Goal: Task Accomplishment & Management: Manage account settings

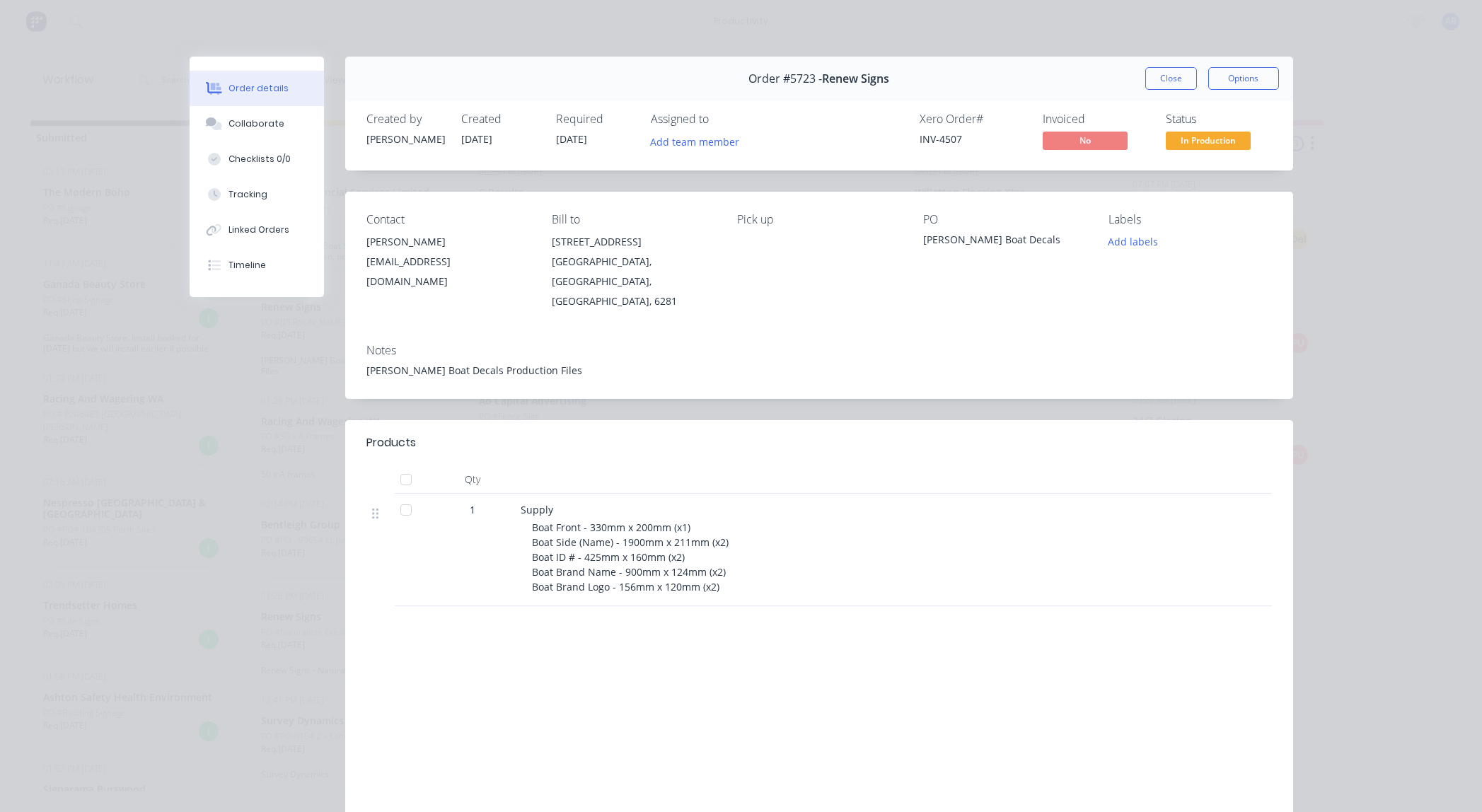
click at [1167, 85] on button "Close" at bounding box center [1171, 78] width 52 height 23
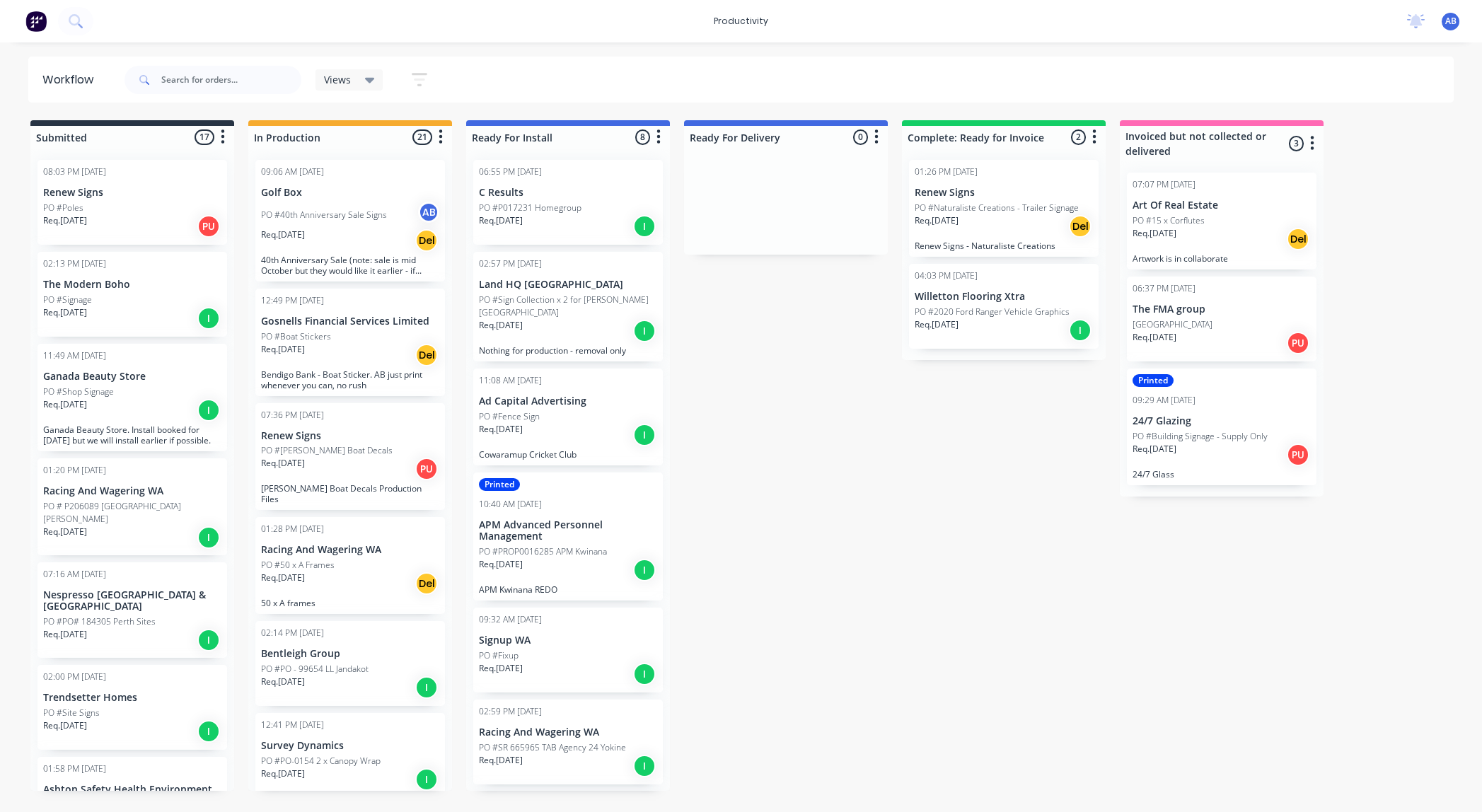
click at [376, 350] on div "Req. [DATE] Del" at bounding box center [350, 355] width 179 height 24
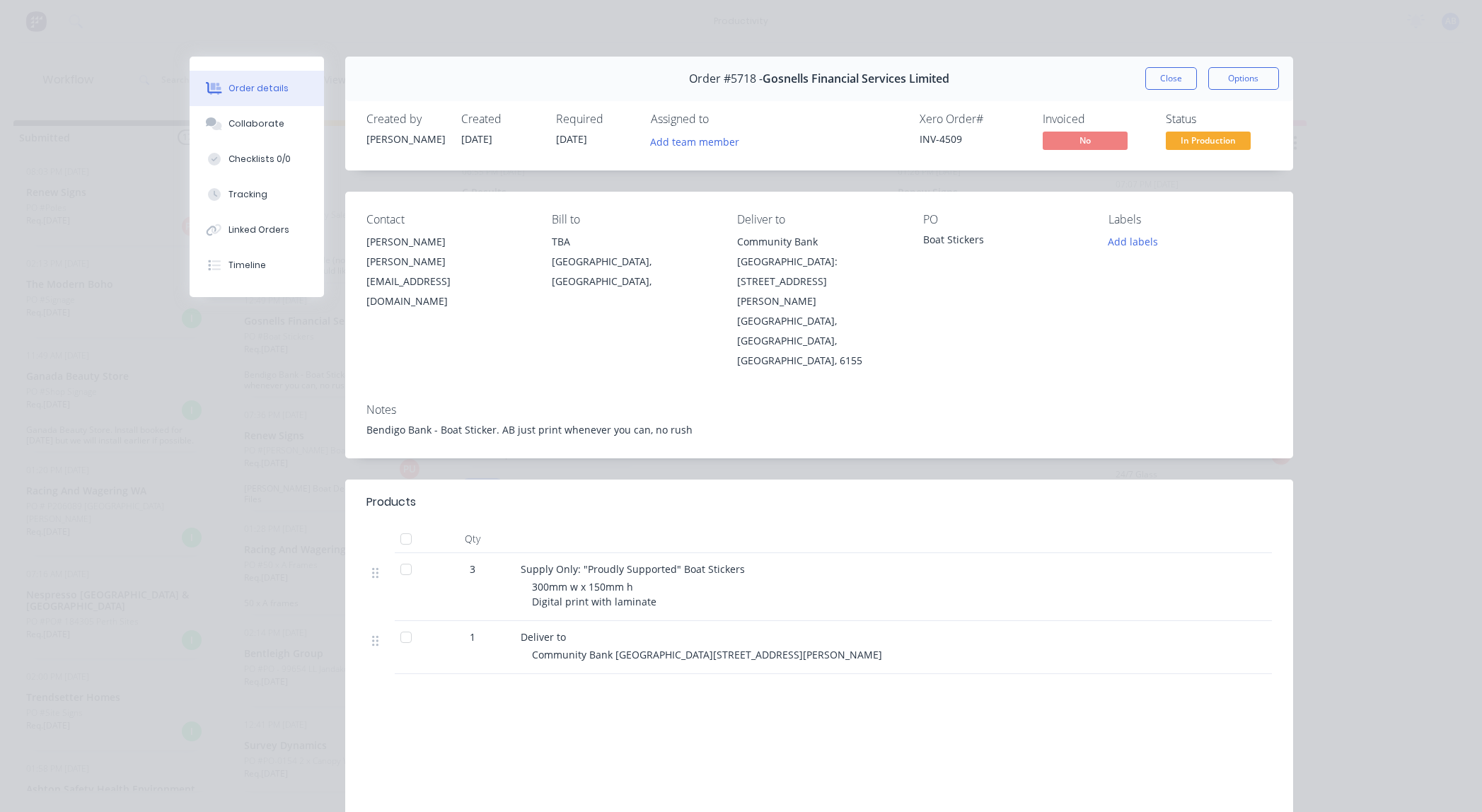
scroll to position [0, 20]
click at [1135, 246] on button "Add labels" at bounding box center [1134, 241] width 65 height 19
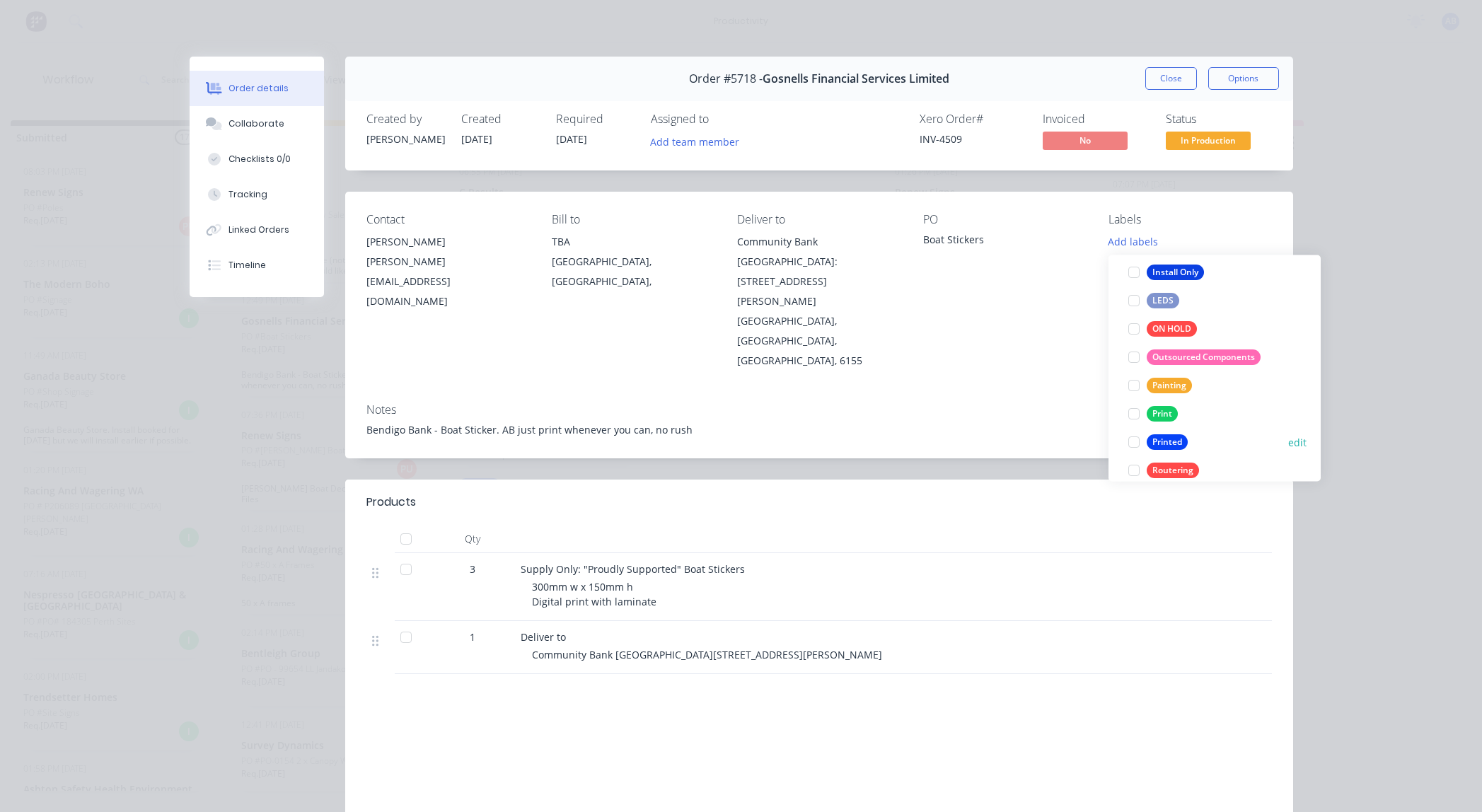
scroll to position [2, 0]
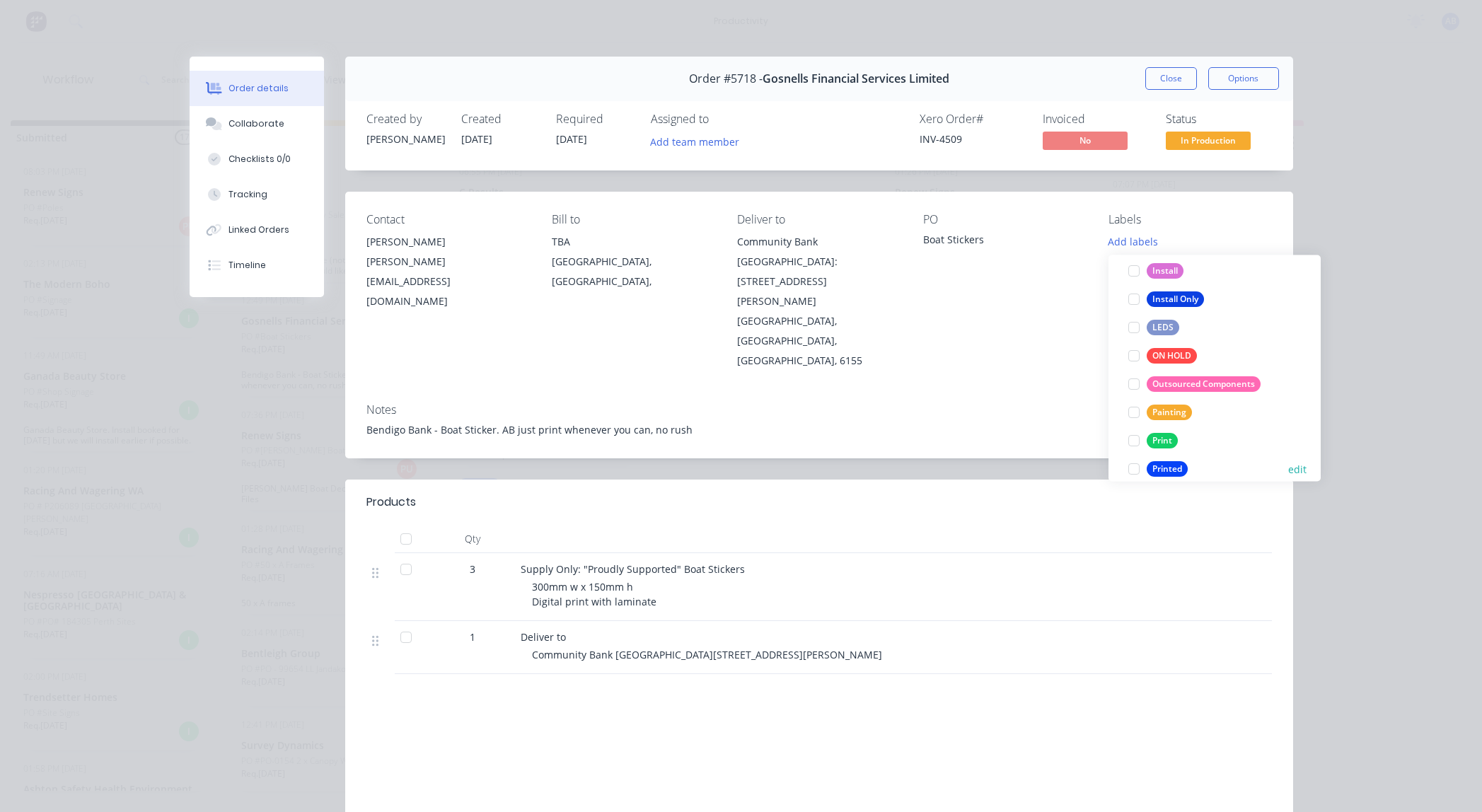
click at [1176, 461] on div "Printed" at bounding box center [1167, 469] width 41 height 15
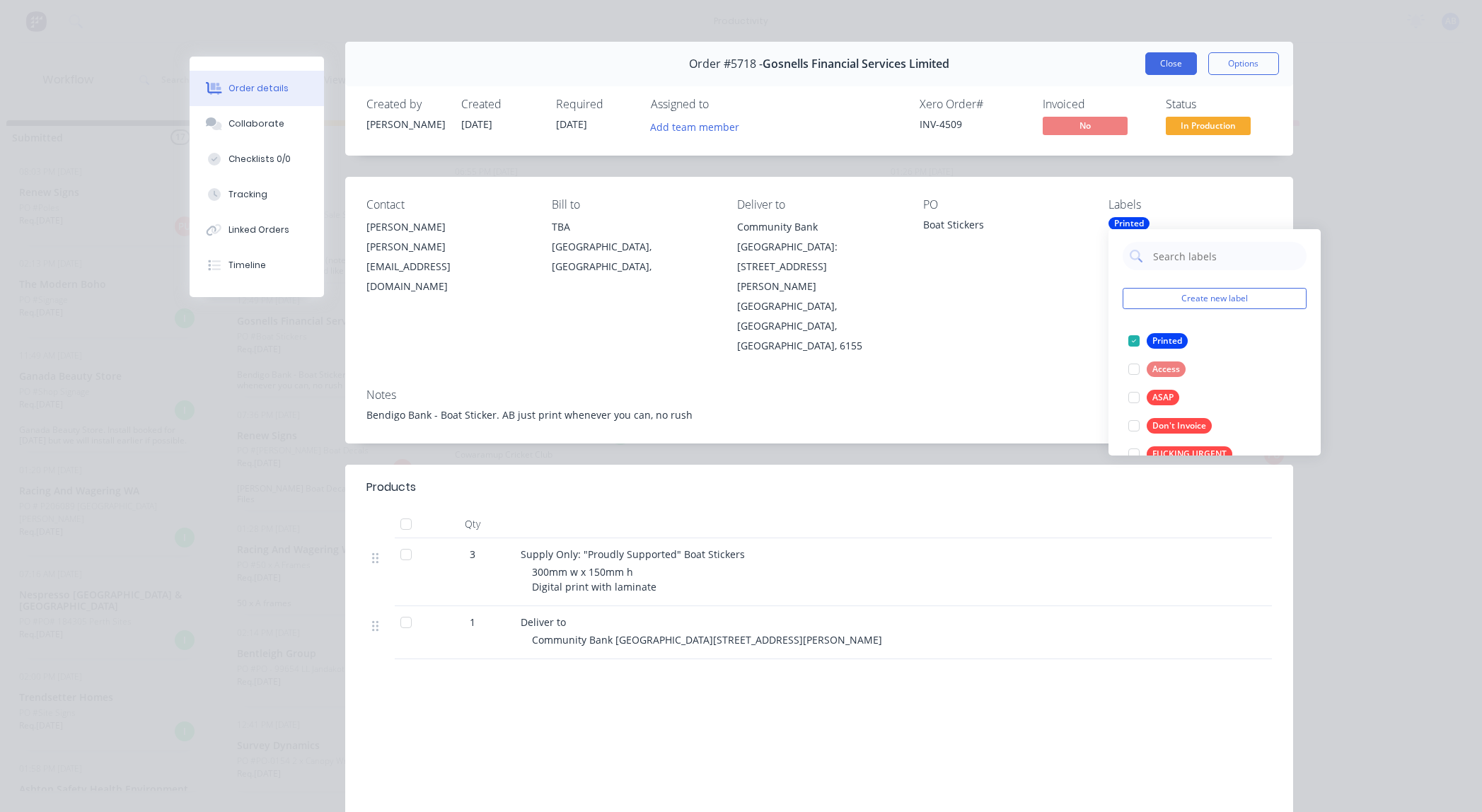
scroll to position [19, 0]
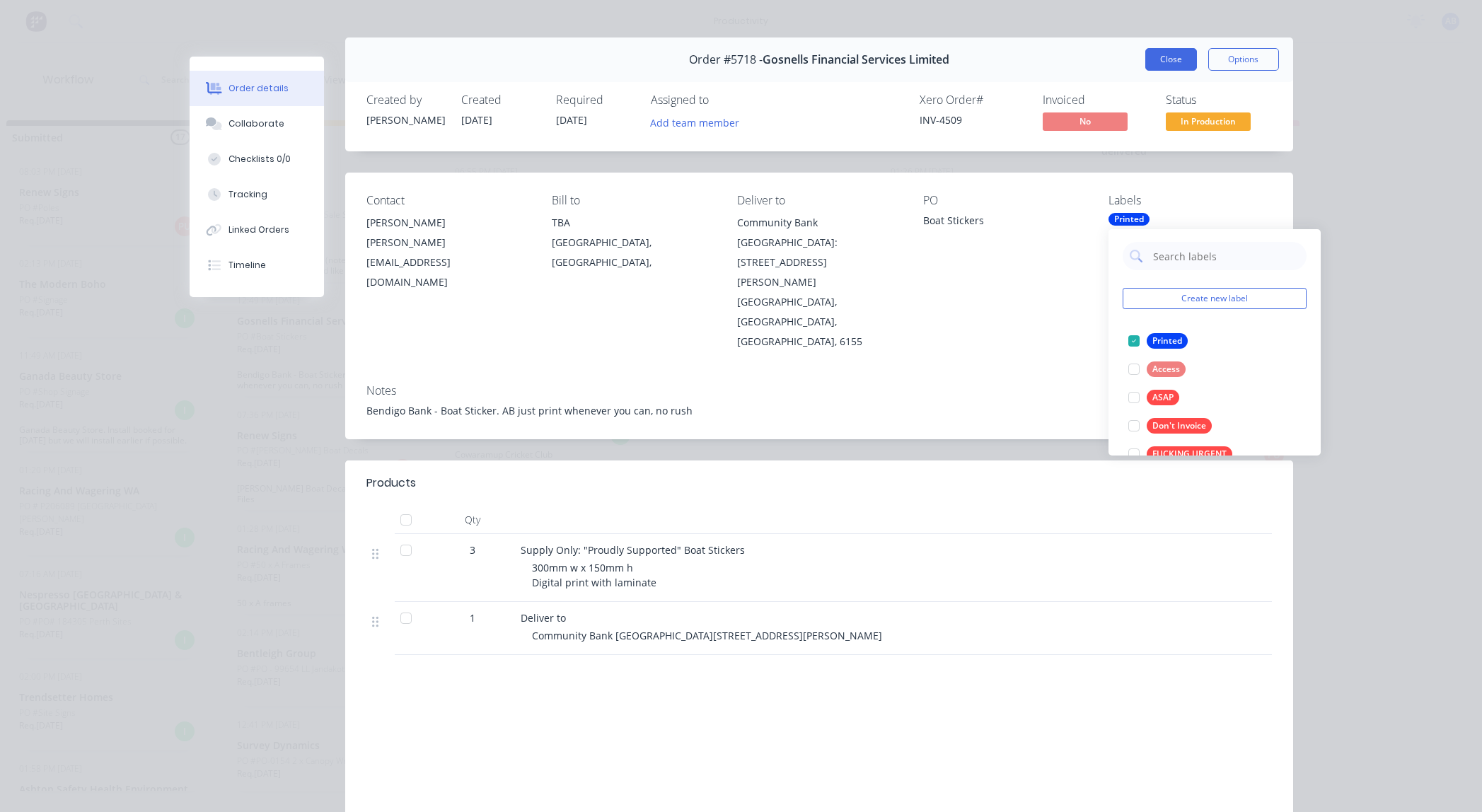
click at [1158, 64] on button "Close" at bounding box center [1171, 59] width 52 height 23
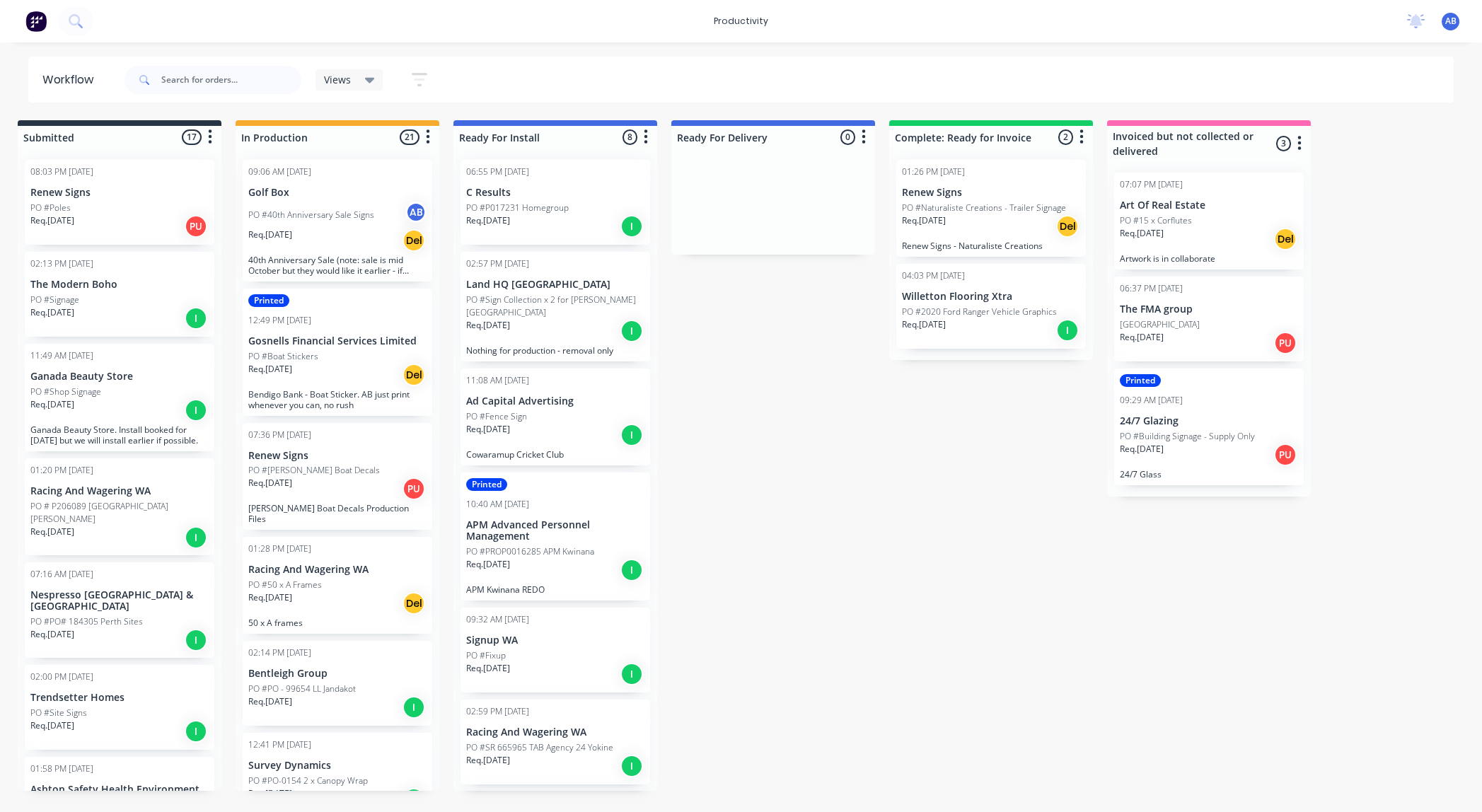
scroll to position [0, 8]
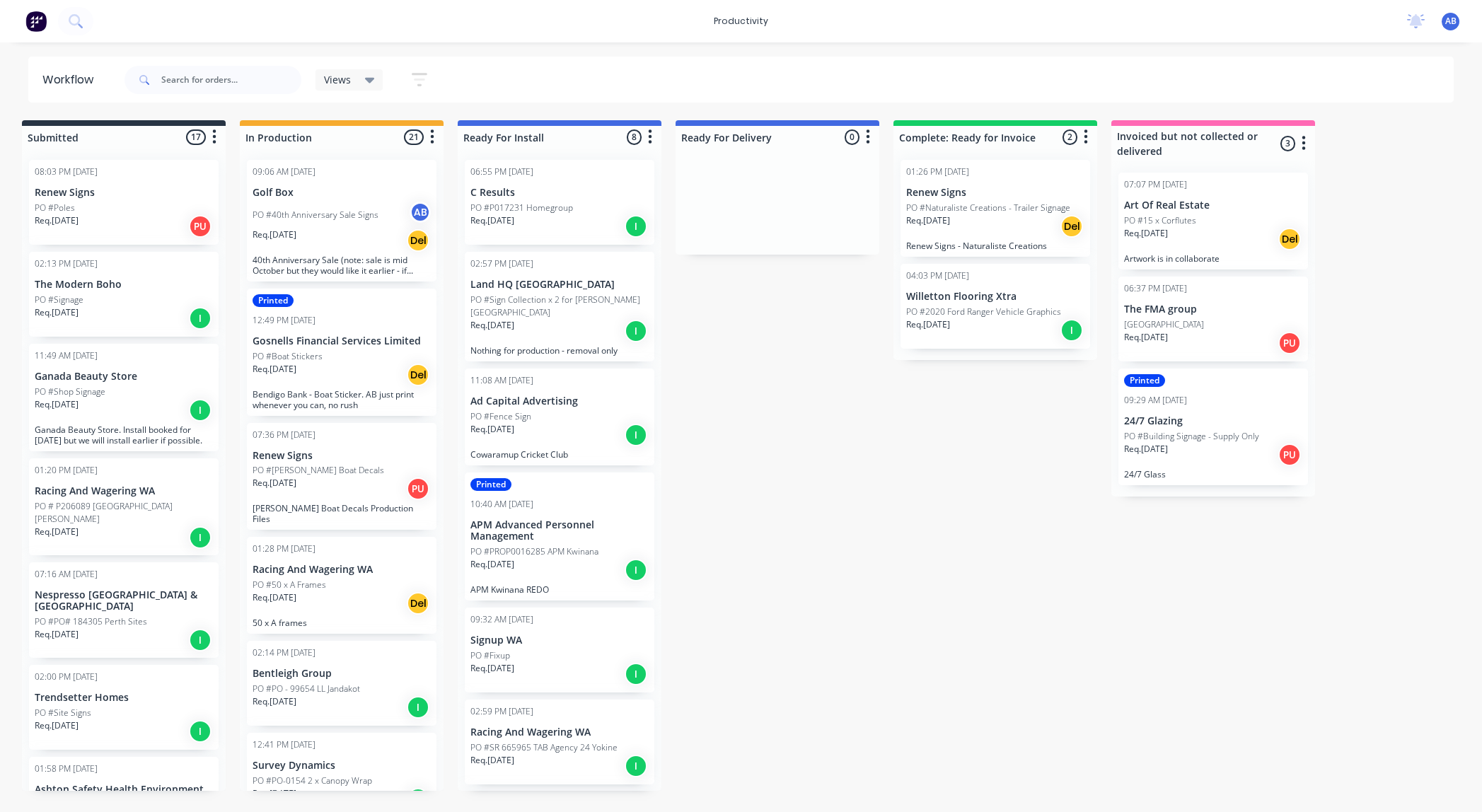
click at [340, 579] on div "PO #50 x A Frames" at bounding box center [342, 585] width 179 height 13
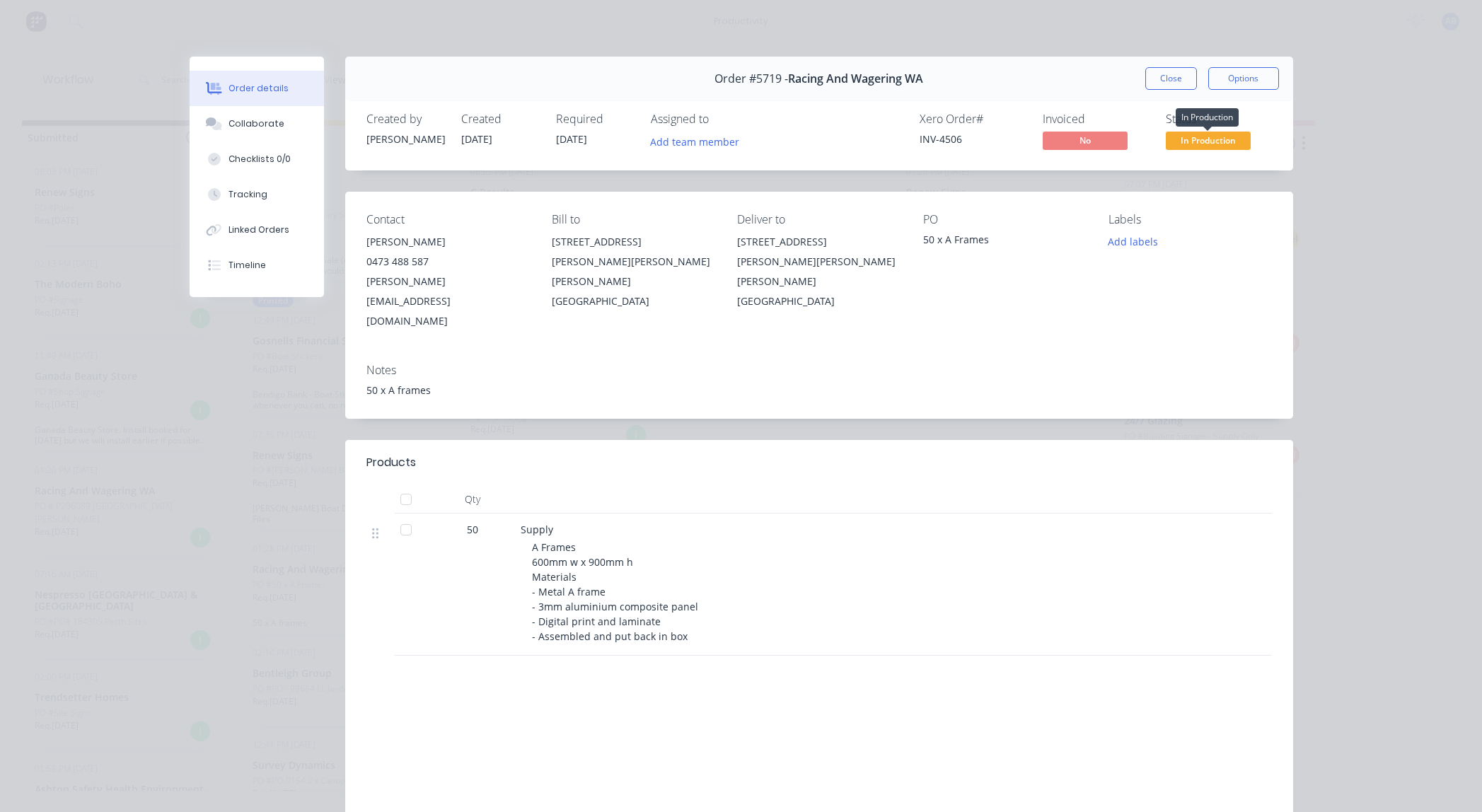
click at [1206, 140] on span "In Production" at bounding box center [1209, 140] width 85 height 18
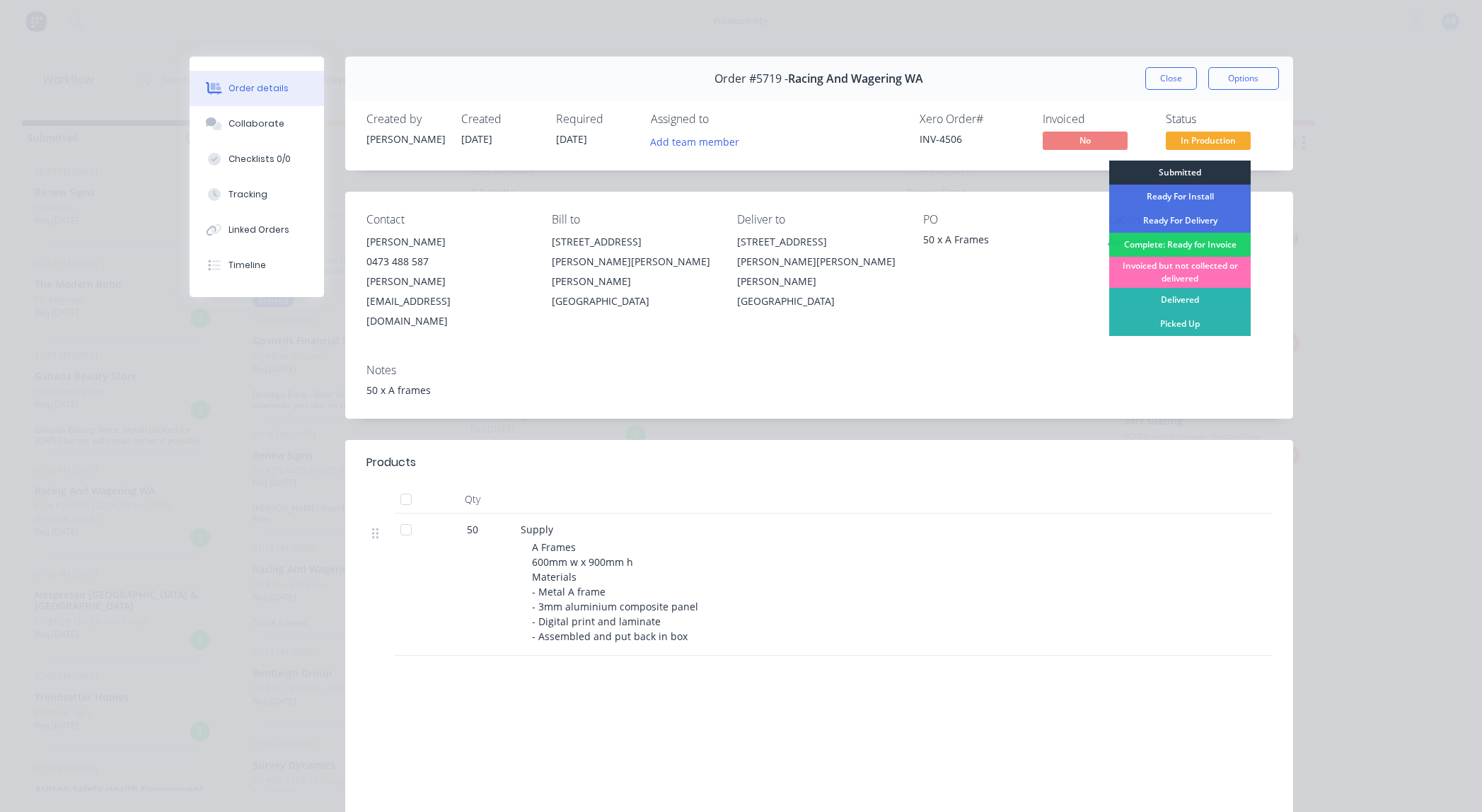
scroll to position [0, 9]
click at [1202, 113] on div "Status" at bounding box center [1219, 119] width 106 height 14
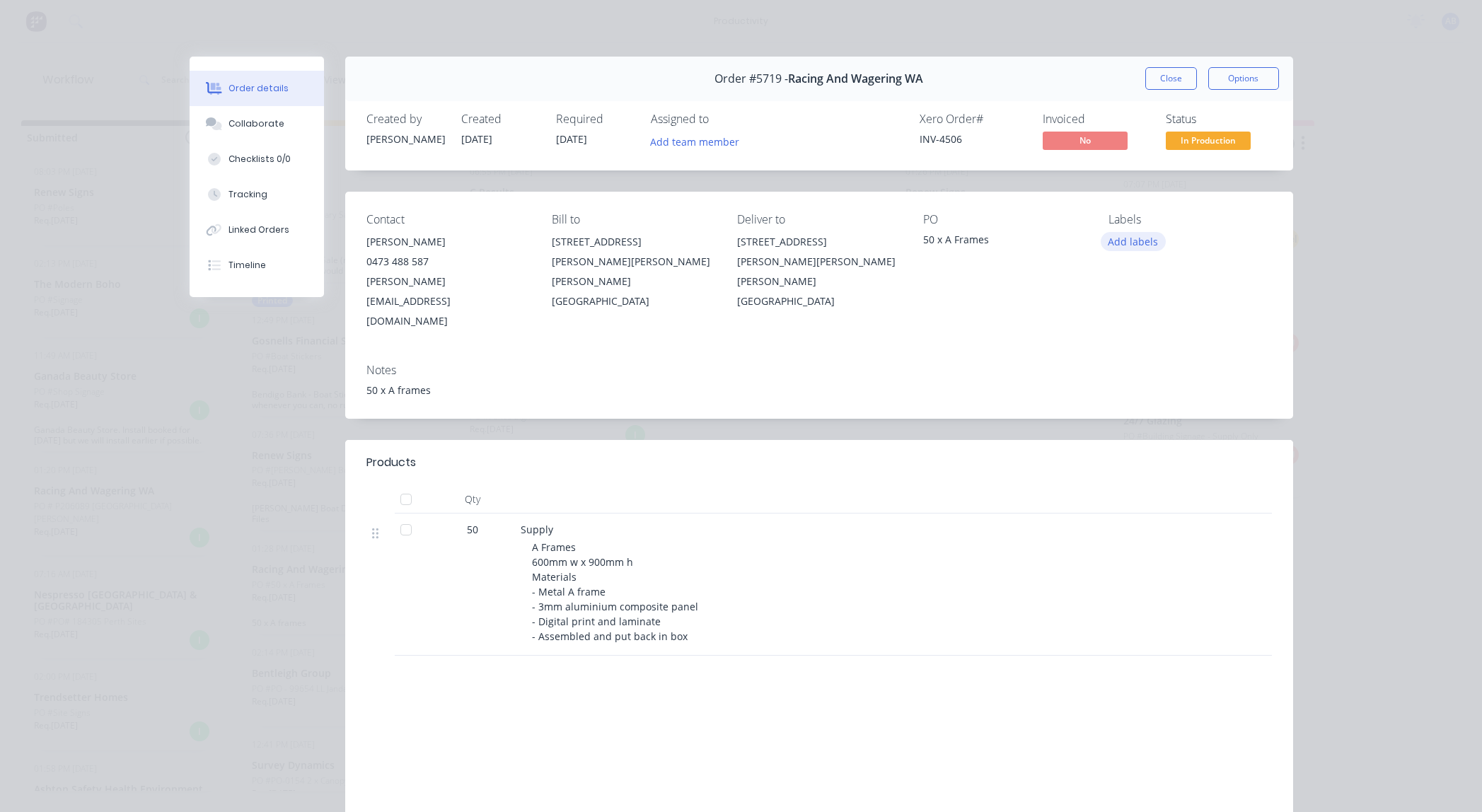
click at [1148, 246] on button "Add labels" at bounding box center [1134, 241] width 65 height 19
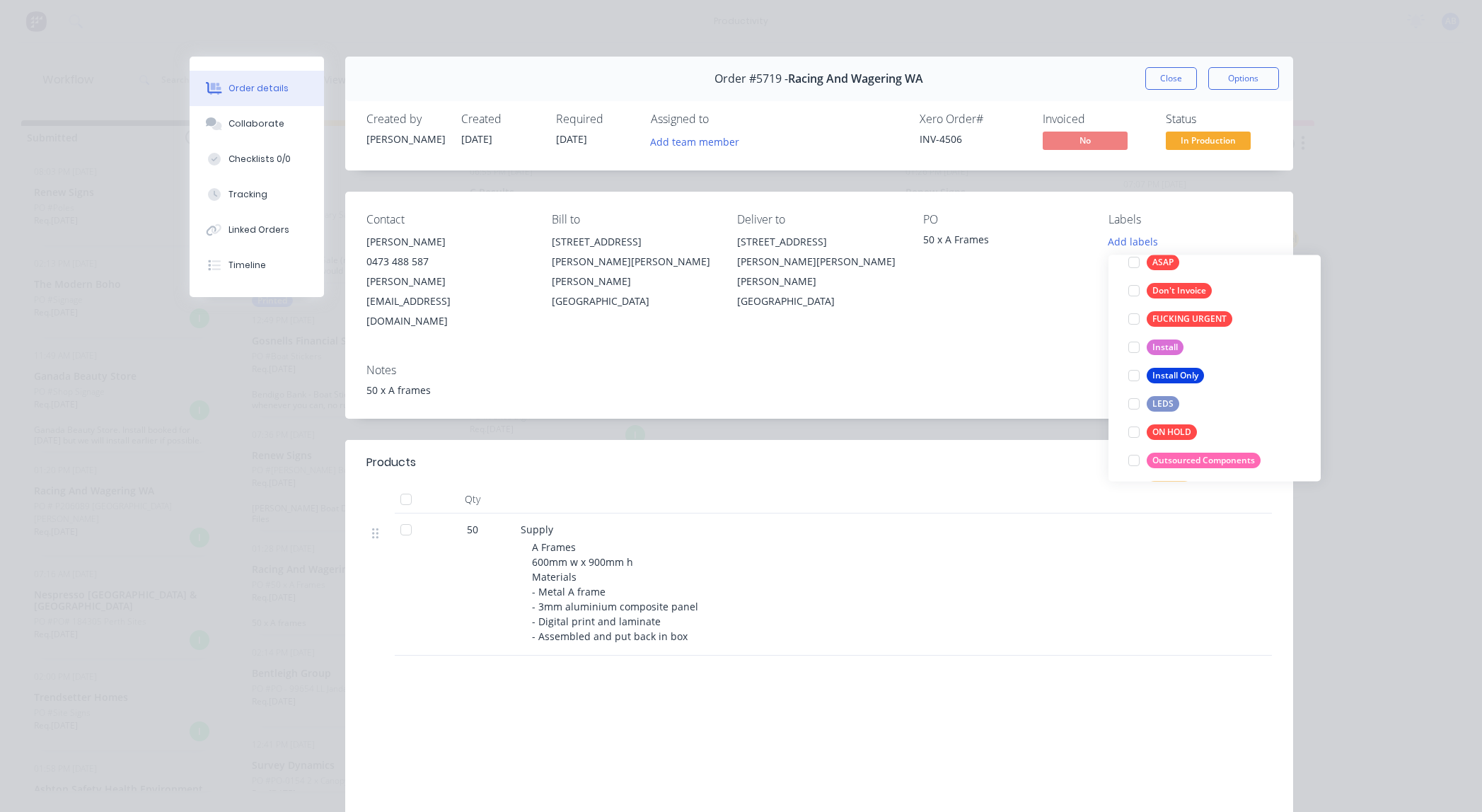
scroll to position [340, 0]
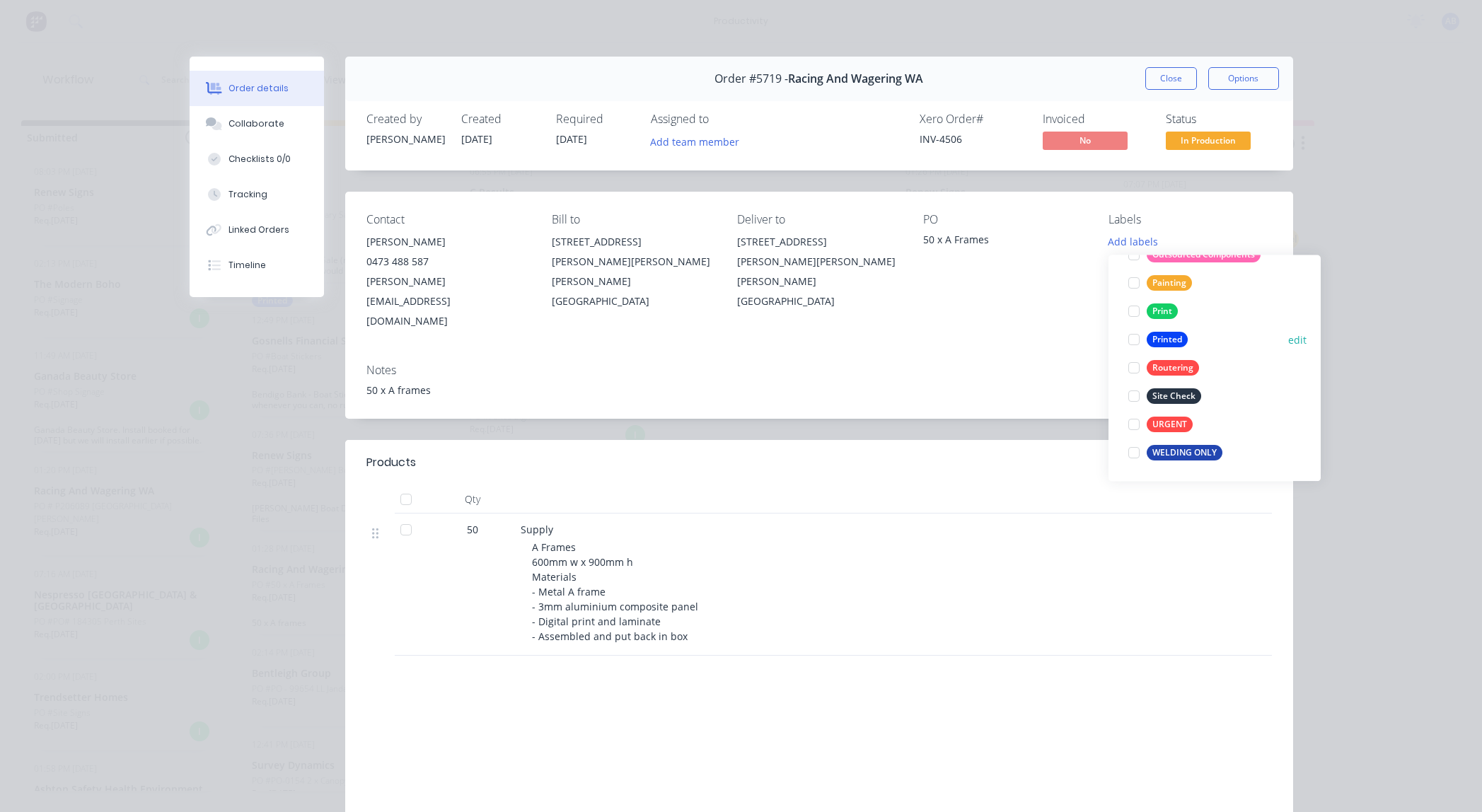
click at [1163, 331] on button "Printed" at bounding box center [1158, 341] width 71 height 20
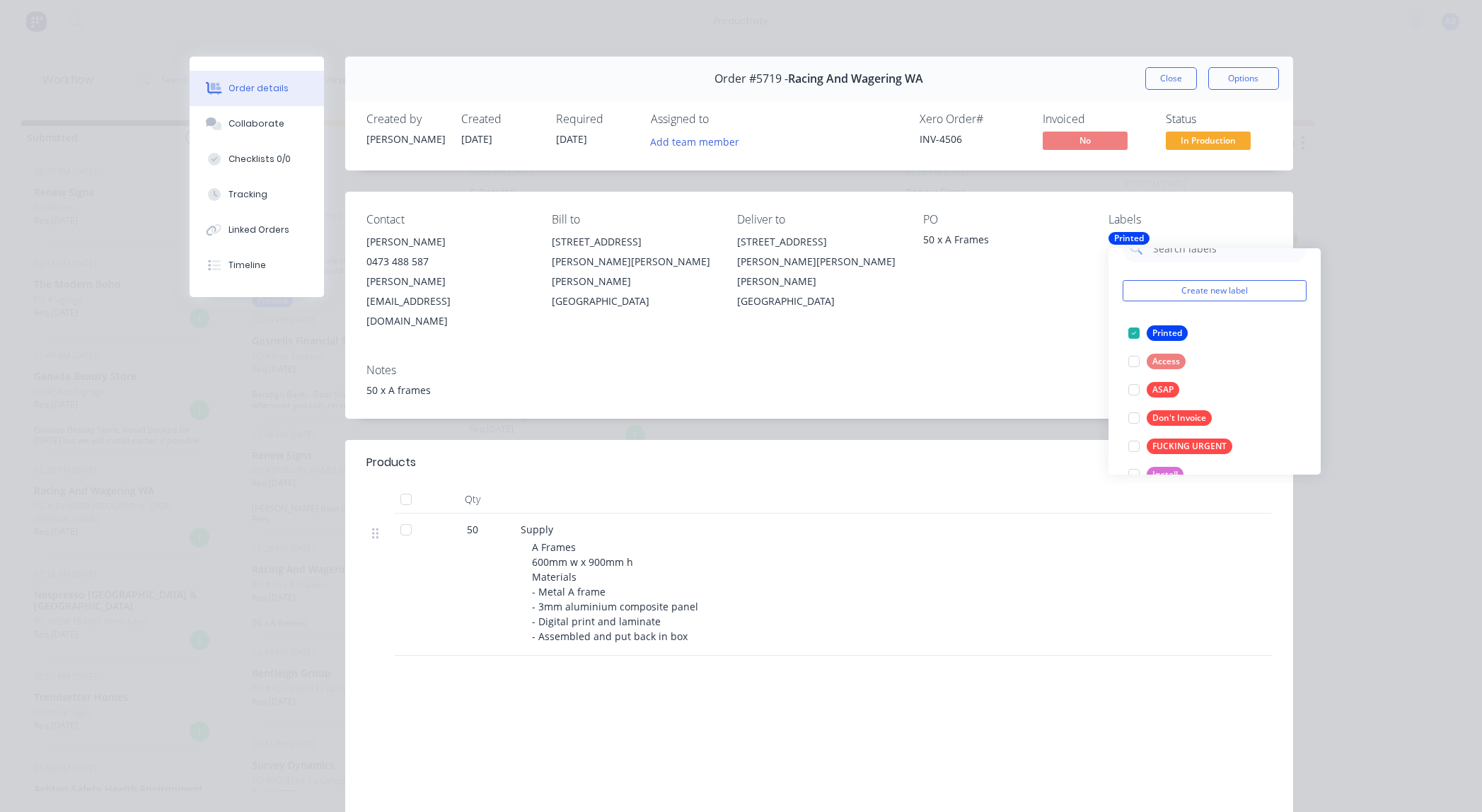
click at [1191, 223] on div "Labels" at bounding box center [1190, 219] width 163 height 14
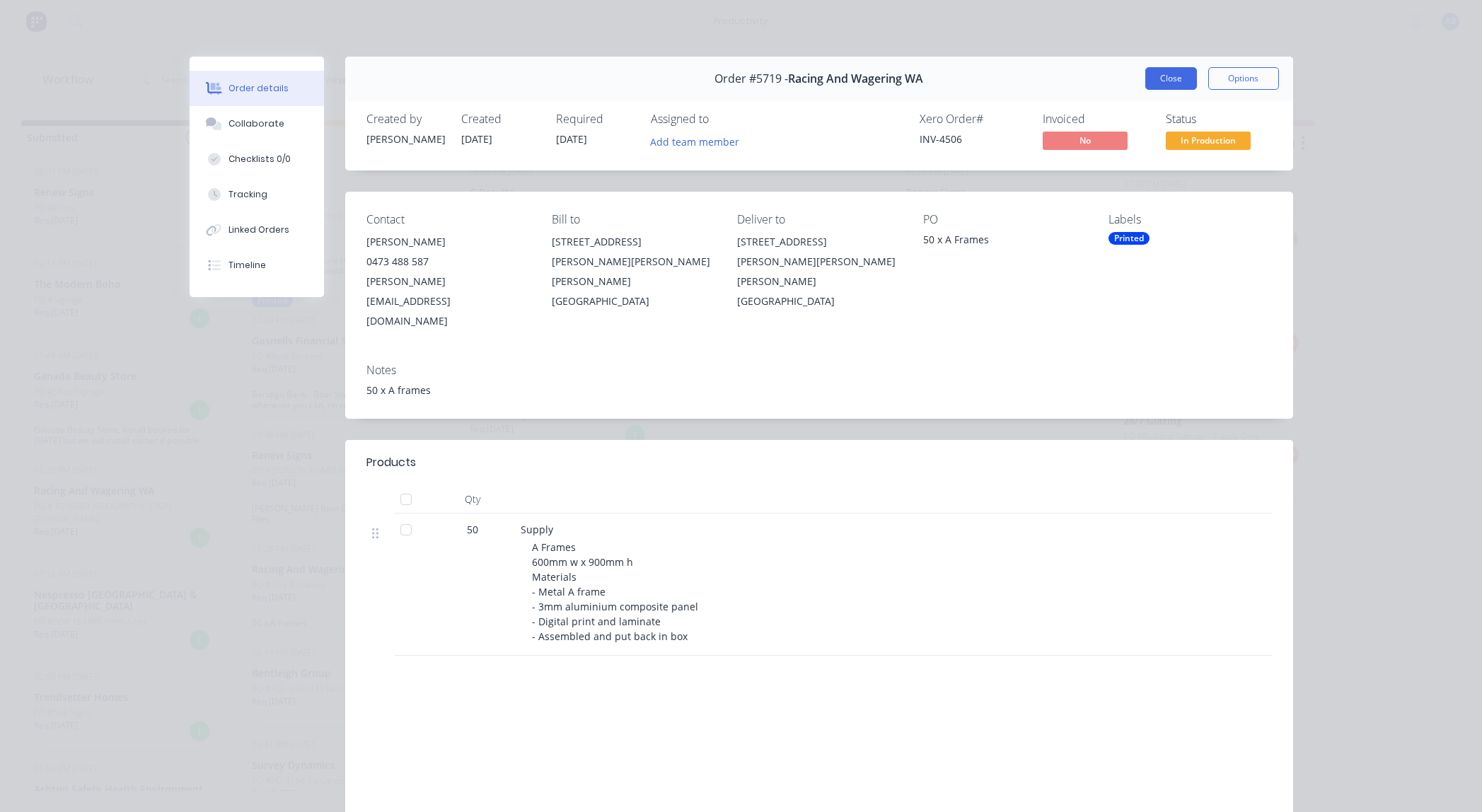
click at [1159, 79] on button "Close" at bounding box center [1171, 78] width 52 height 23
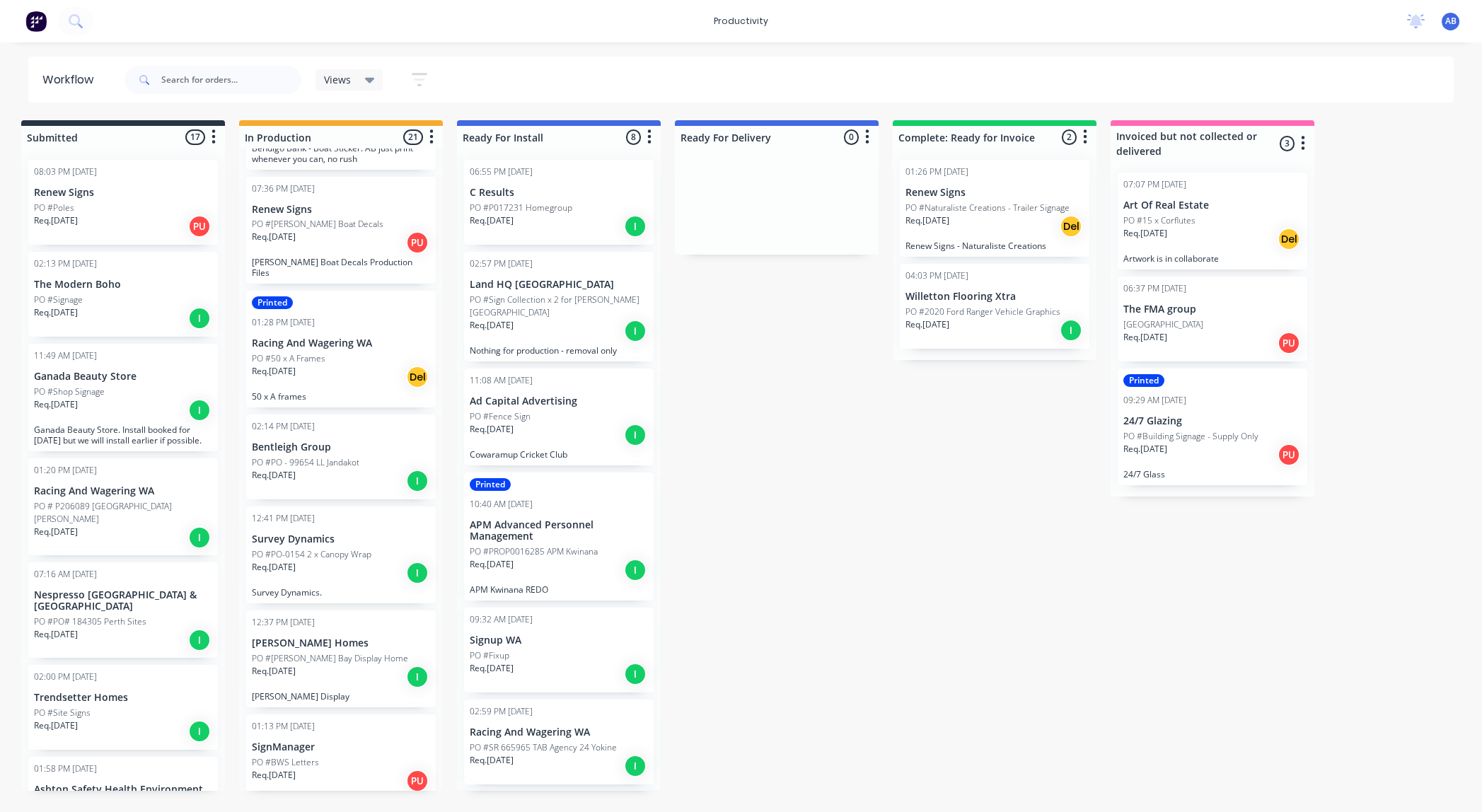
scroll to position [261, 0]
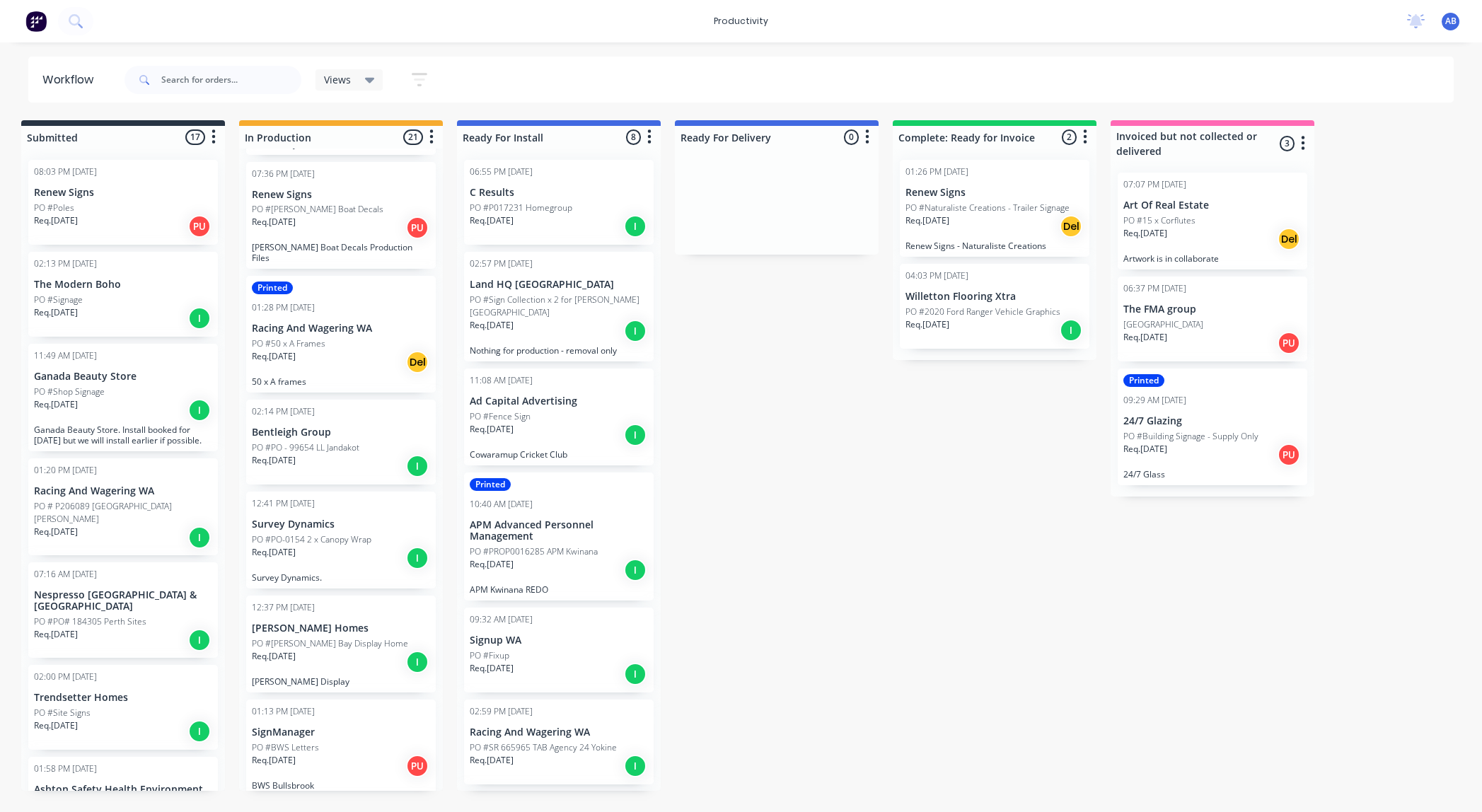
click at [334, 534] on p "PO #PO-0154 2 x Canopy Wrap" at bounding box center [312, 540] width 120 height 13
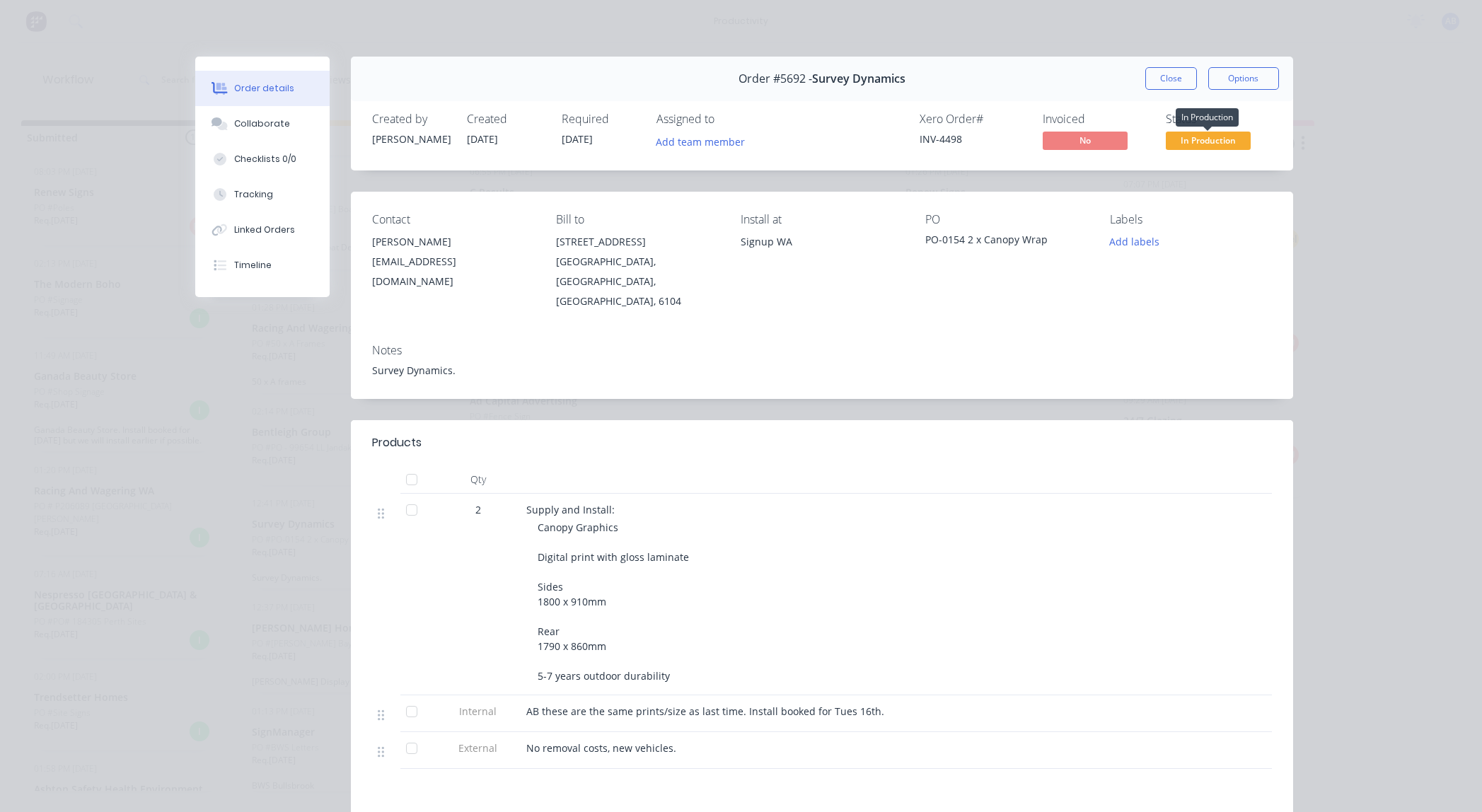
click at [1221, 141] on span "In Production" at bounding box center [1209, 140] width 85 height 18
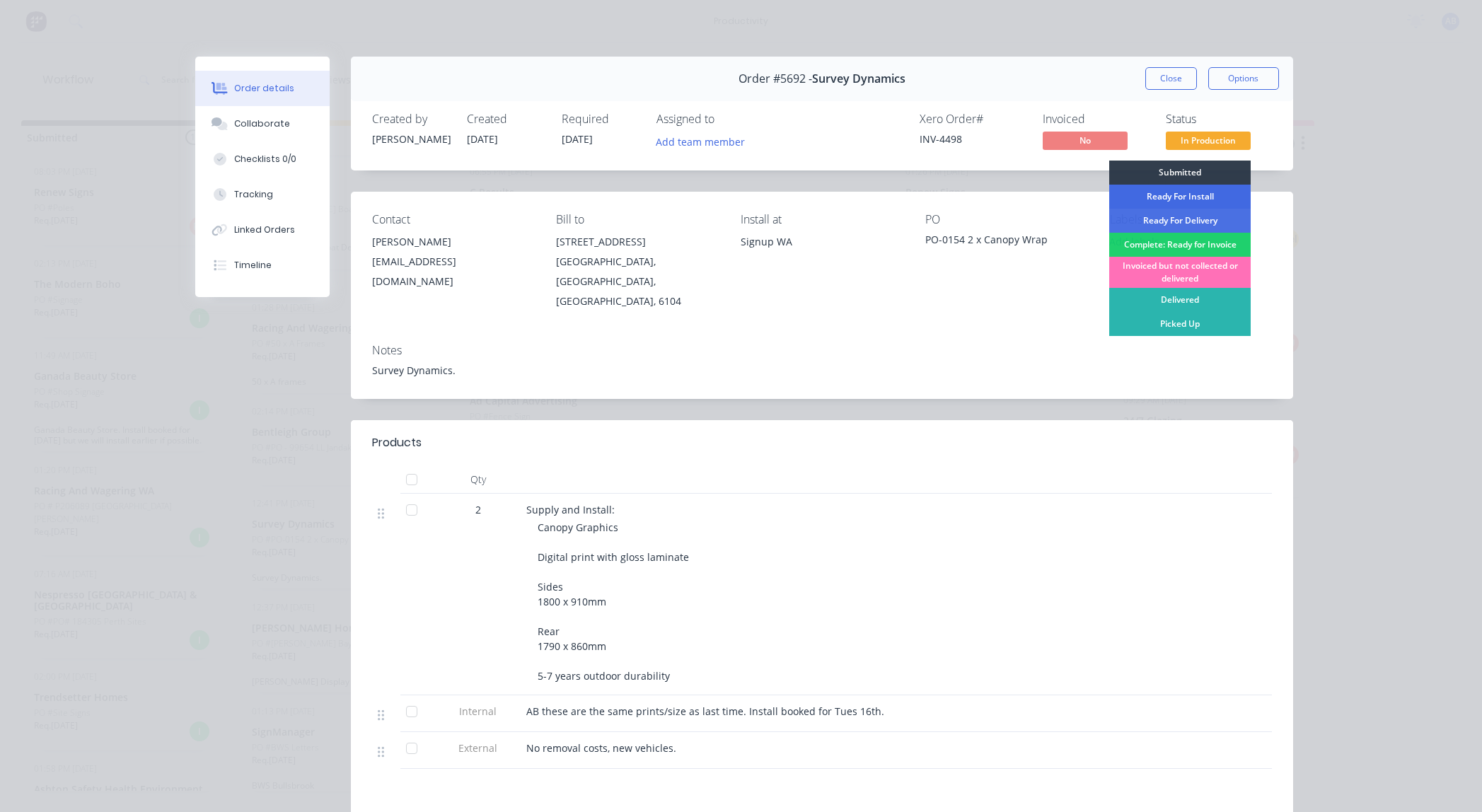
click at [1198, 200] on div "Ready For Install" at bounding box center [1180, 197] width 141 height 24
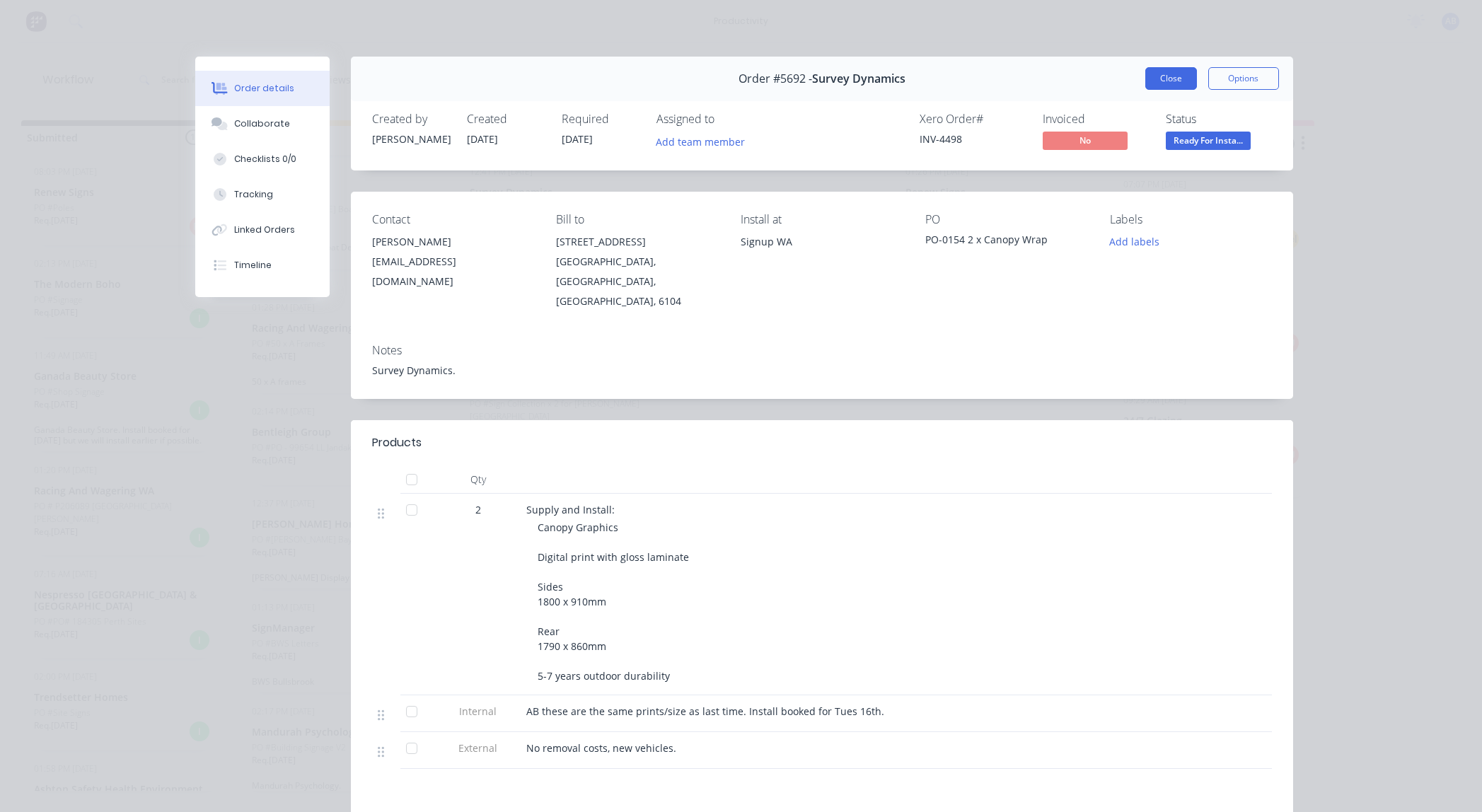
click at [1167, 77] on button "Close" at bounding box center [1171, 78] width 52 height 23
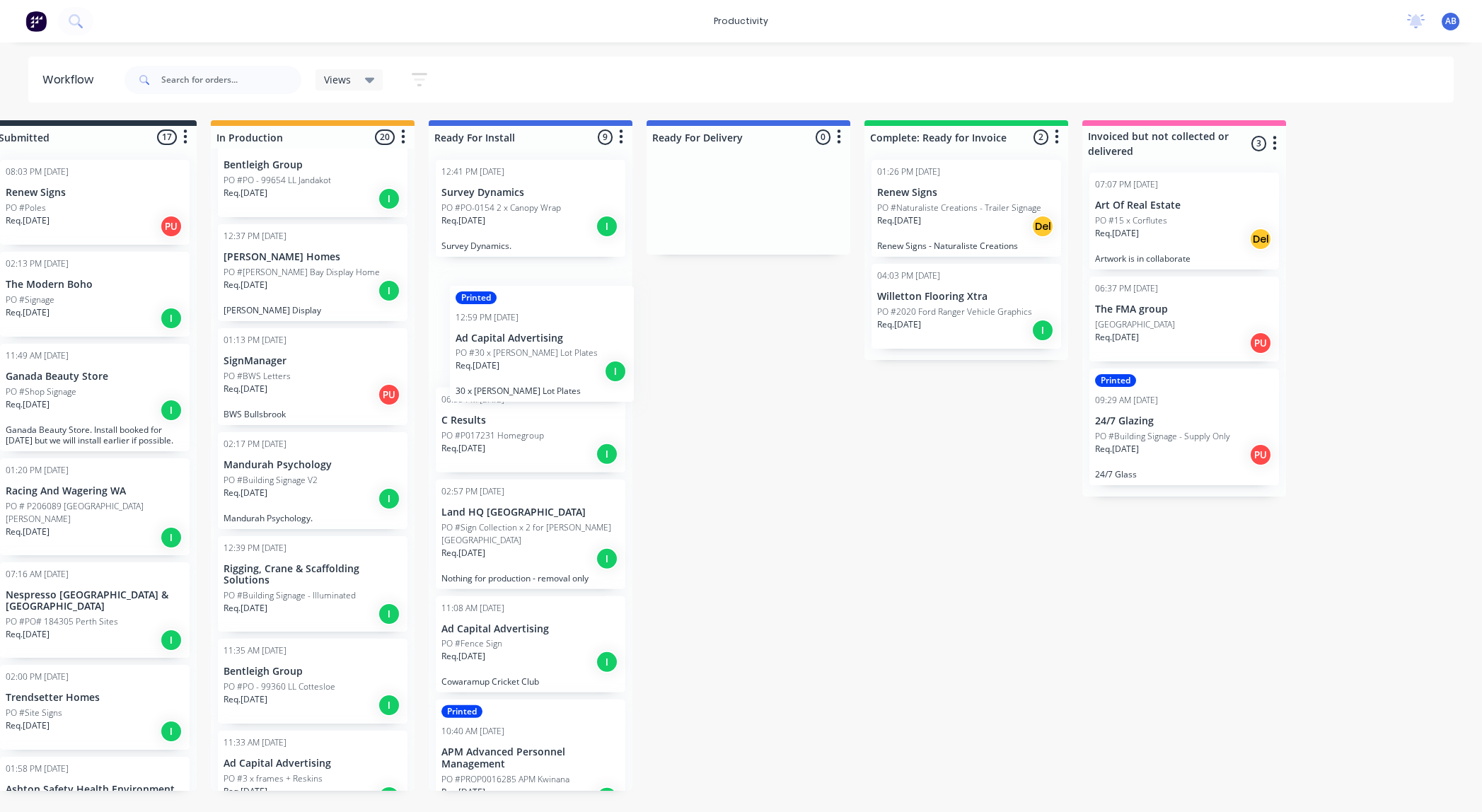
scroll to position [530, 0]
drag, startPoint x: 286, startPoint y: 602, endPoint x: 527, endPoint y: 358, distance: 343.0
click at [527, 358] on div "Submitted 17 Sort By Created date Required date Order number Customer name Most…" at bounding box center [824, 456] width 1744 height 671
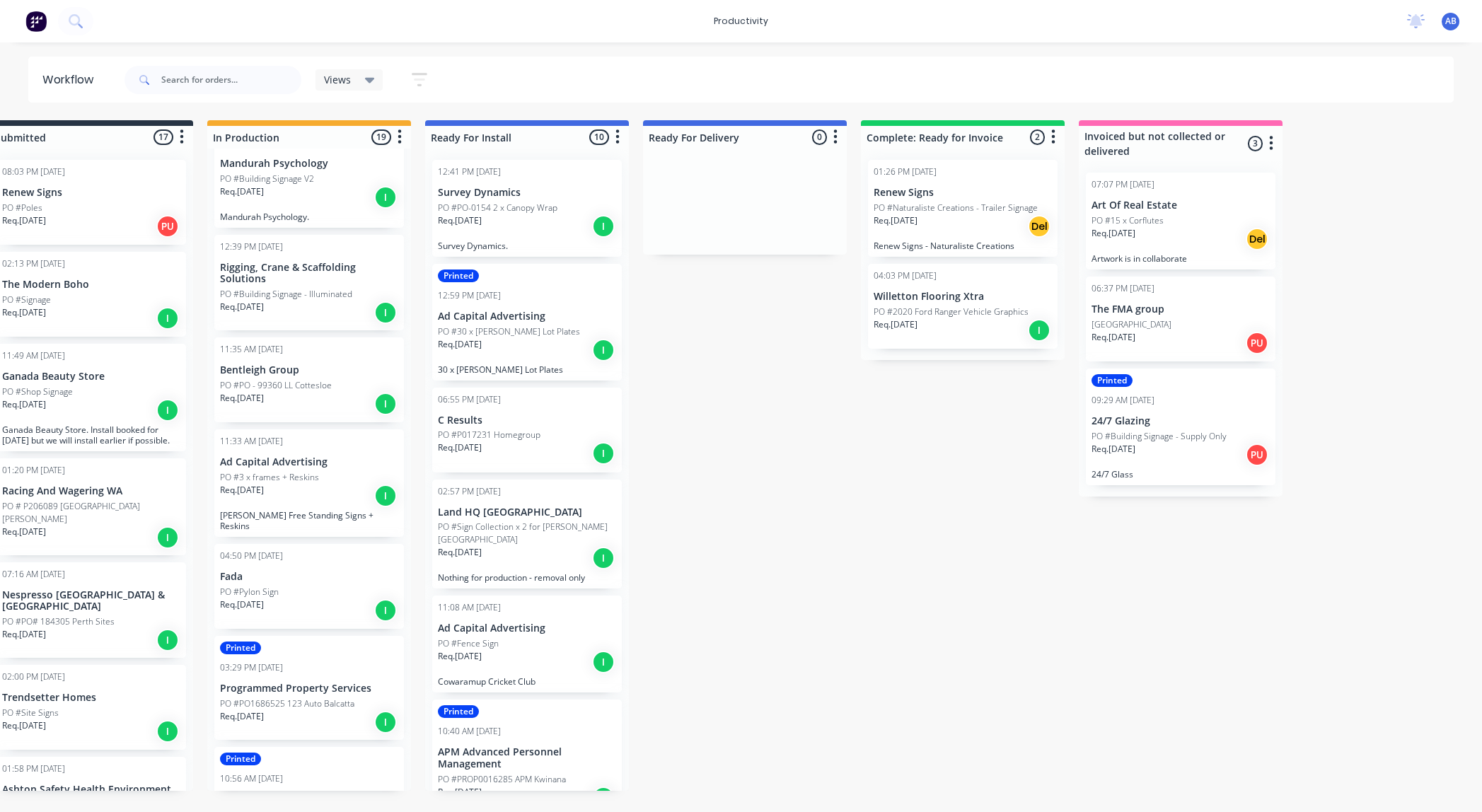
scroll to position [0, 36]
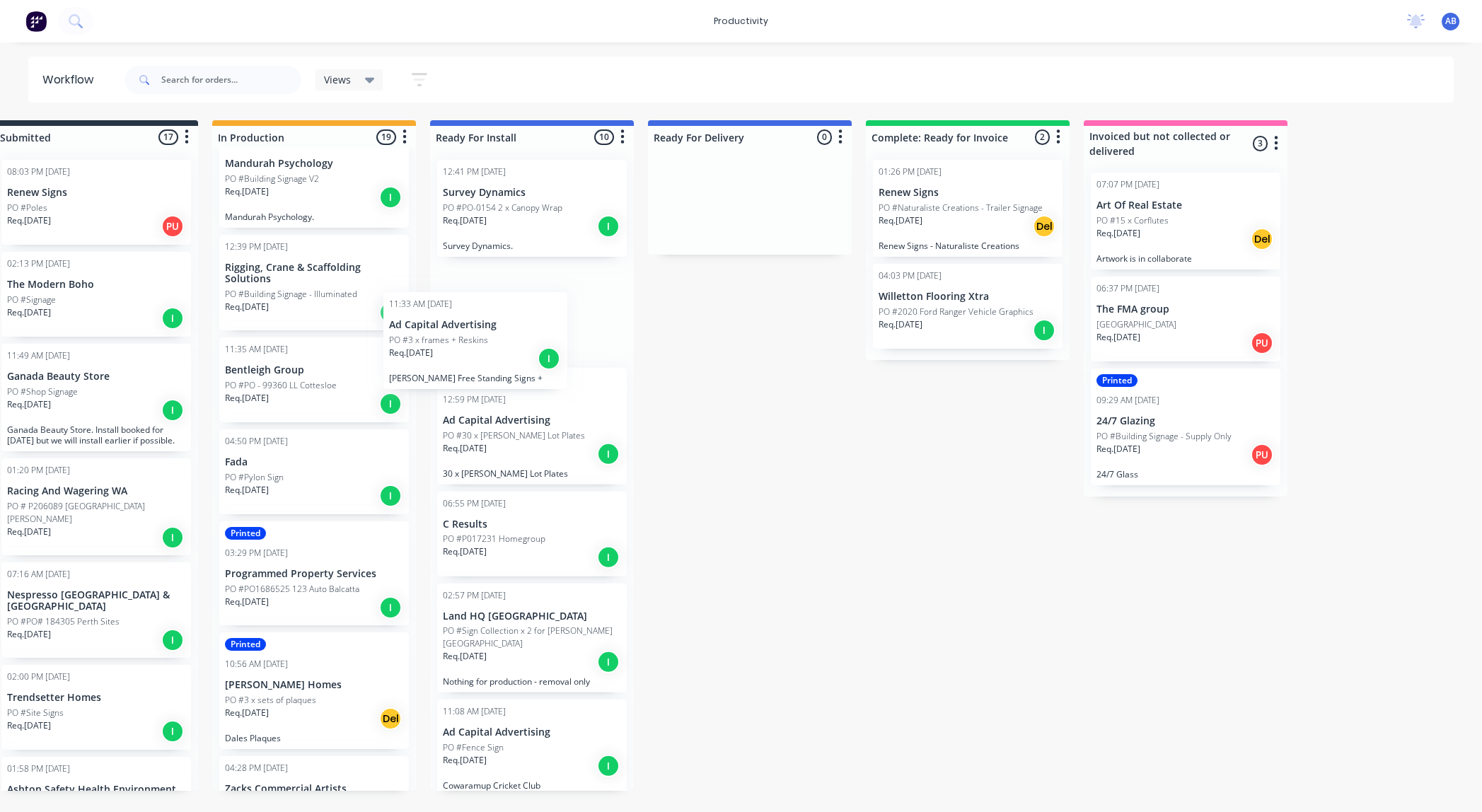
drag, startPoint x: 279, startPoint y: 489, endPoint x: 454, endPoint y: 359, distance: 218.0
click at [454, 359] on div "Submitted 17 Sort By Created date Required date Order number Customer name Most…" at bounding box center [825, 456] width 1744 height 671
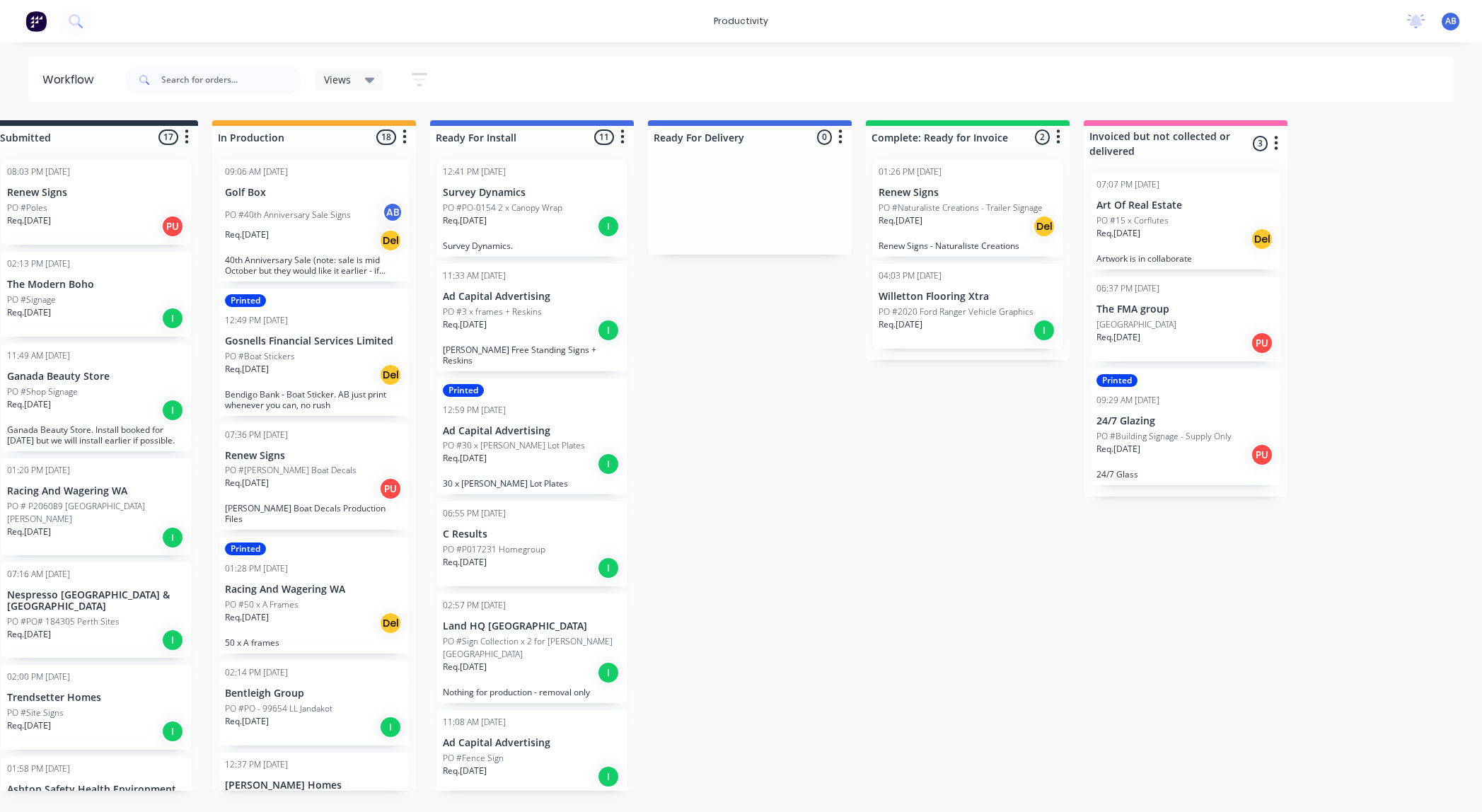
scroll to position [0, 0]
